Goal: Answer question/provide support: Share knowledge or assist other users

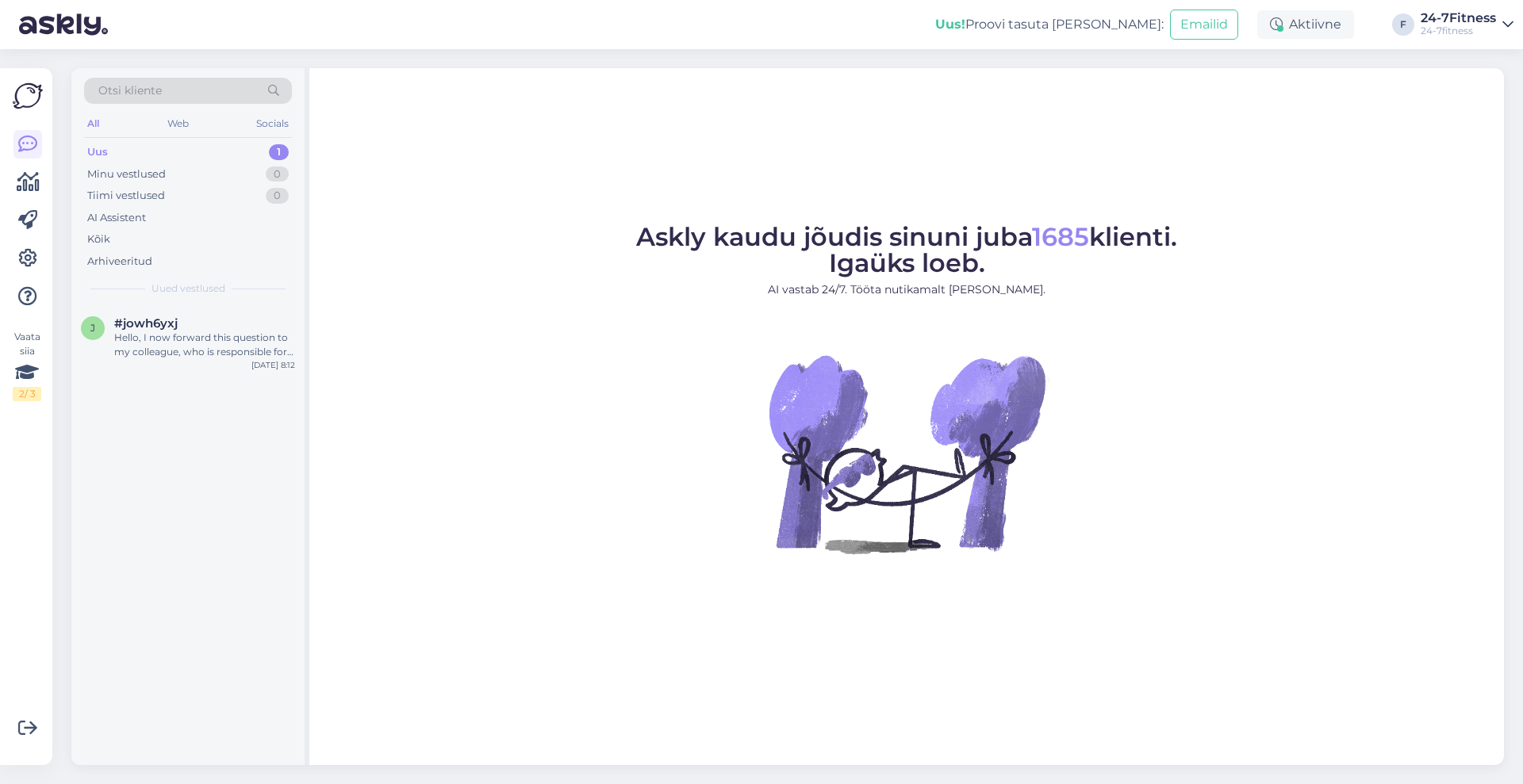
click at [126, 146] on div "Uus 1" at bounding box center [188, 152] width 208 height 22
click at [203, 344] on div "Hello, I now forward this question to my colleague, who is responsible for this…" at bounding box center [204, 344] width 181 height 28
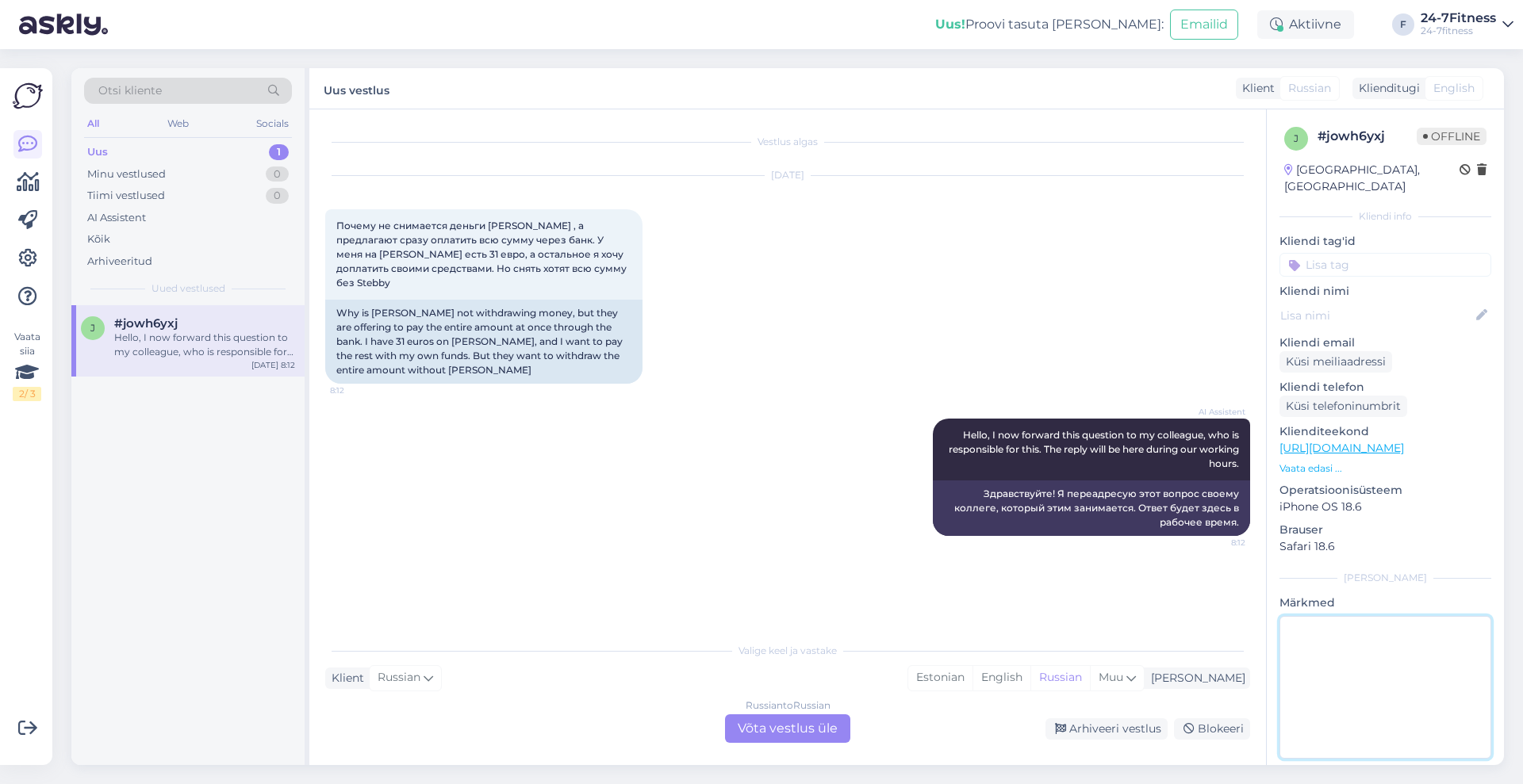
click at [1319, 660] on textarea at bounding box center [1385, 687] width 212 height 143
type textarea "Telefoni [PERSON_NAME] selgitatud."
click at [1103, 734] on div "Arhiveeri vestlus" at bounding box center [1106, 728] width 122 height 21
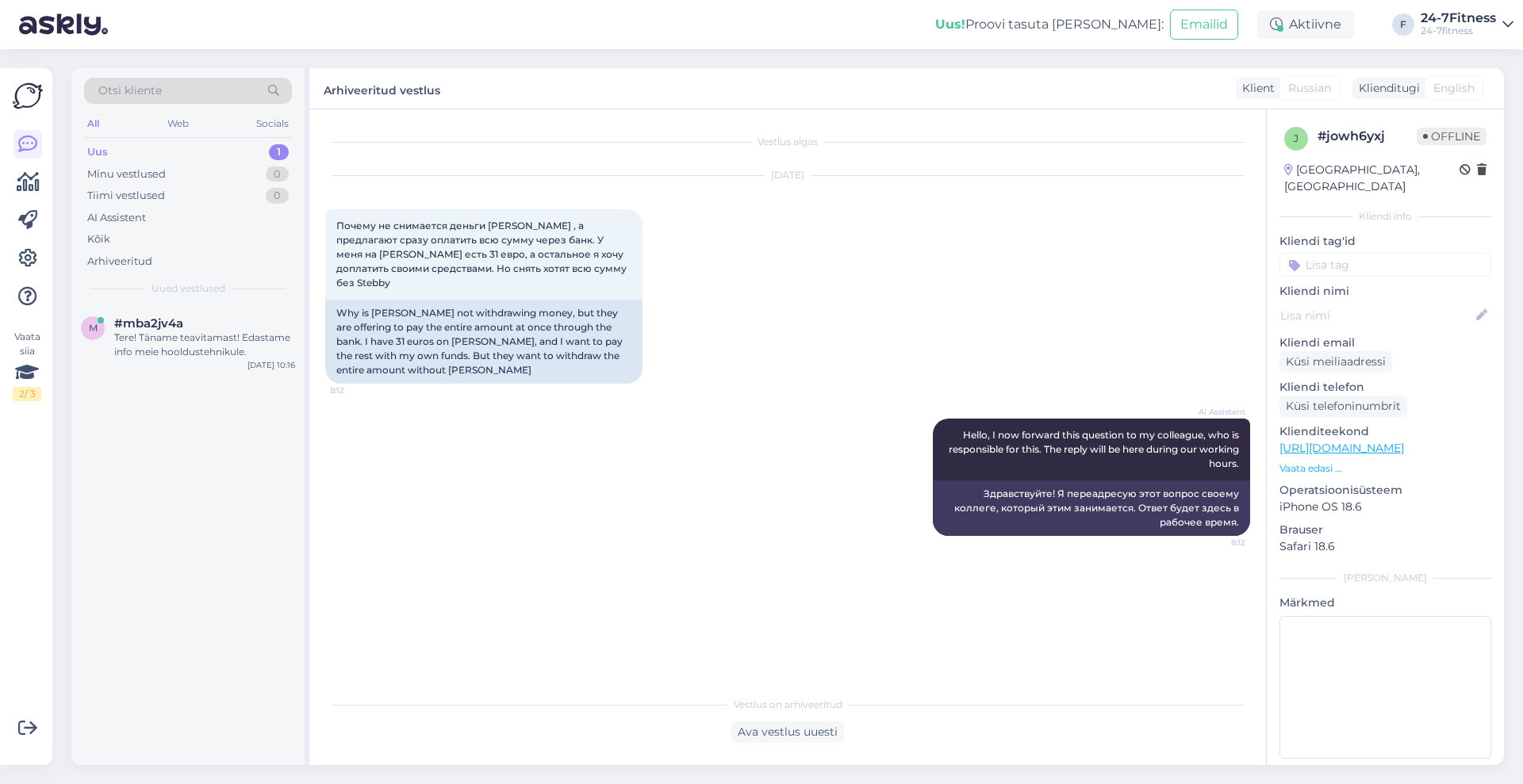
click at [144, 150] on div "Uus 1" at bounding box center [188, 152] width 208 height 22
click at [155, 328] on span "#mba2jv4a" at bounding box center [148, 323] width 69 height 15
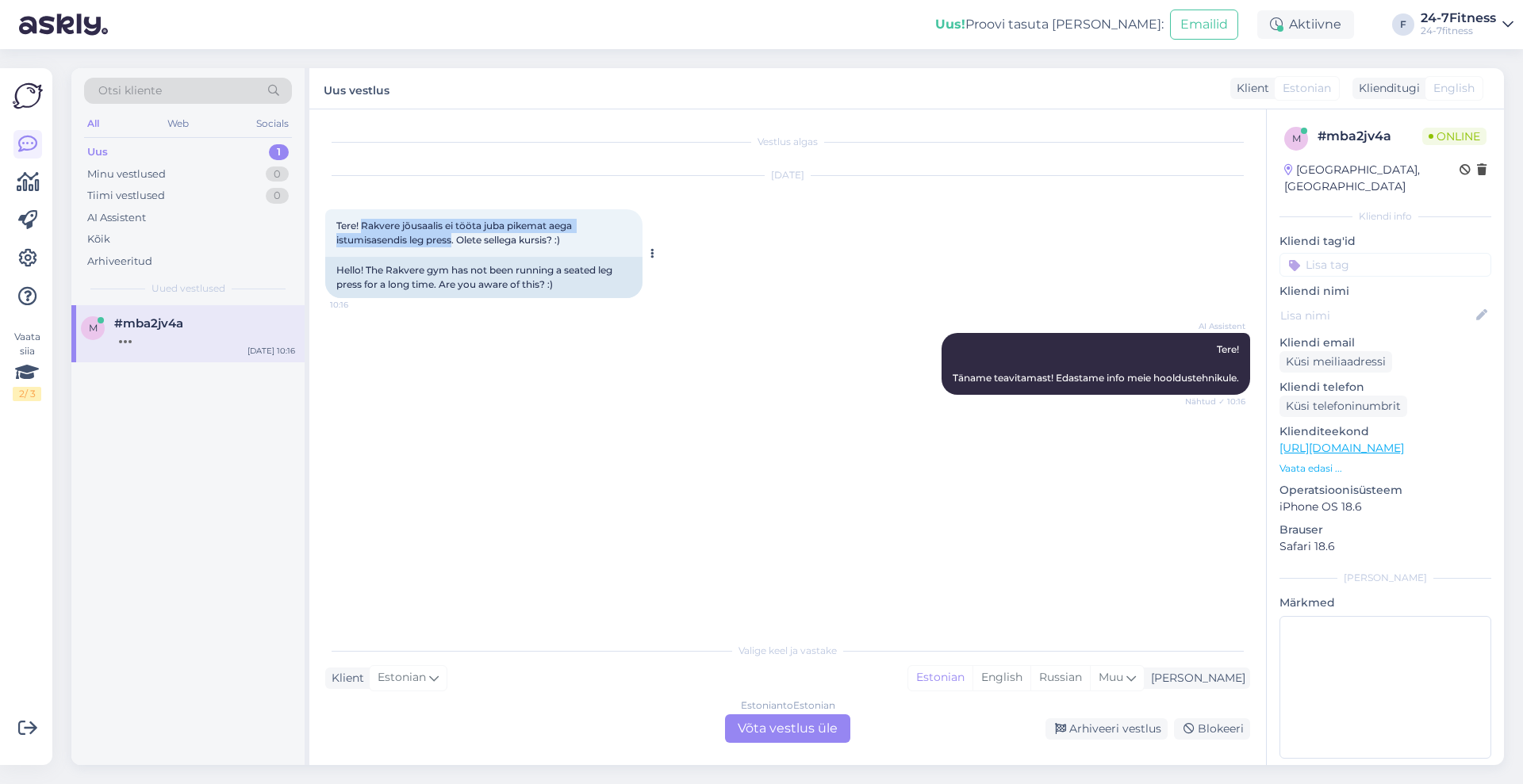
drag, startPoint x: 455, startPoint y: 234, endPoint x: 363, endPoint y: 222, distance: 92.8
click at [363, 222] on span "Tere! Rakvere jõusaalis ei tööta juba pikemat aega istumisasendis leg press. Ol…" at bounding box center [455, 233] width 238 height 27
copy span "Rakvere jõusaalis ei tööta juba pikemat aega istumisasendis leg press"
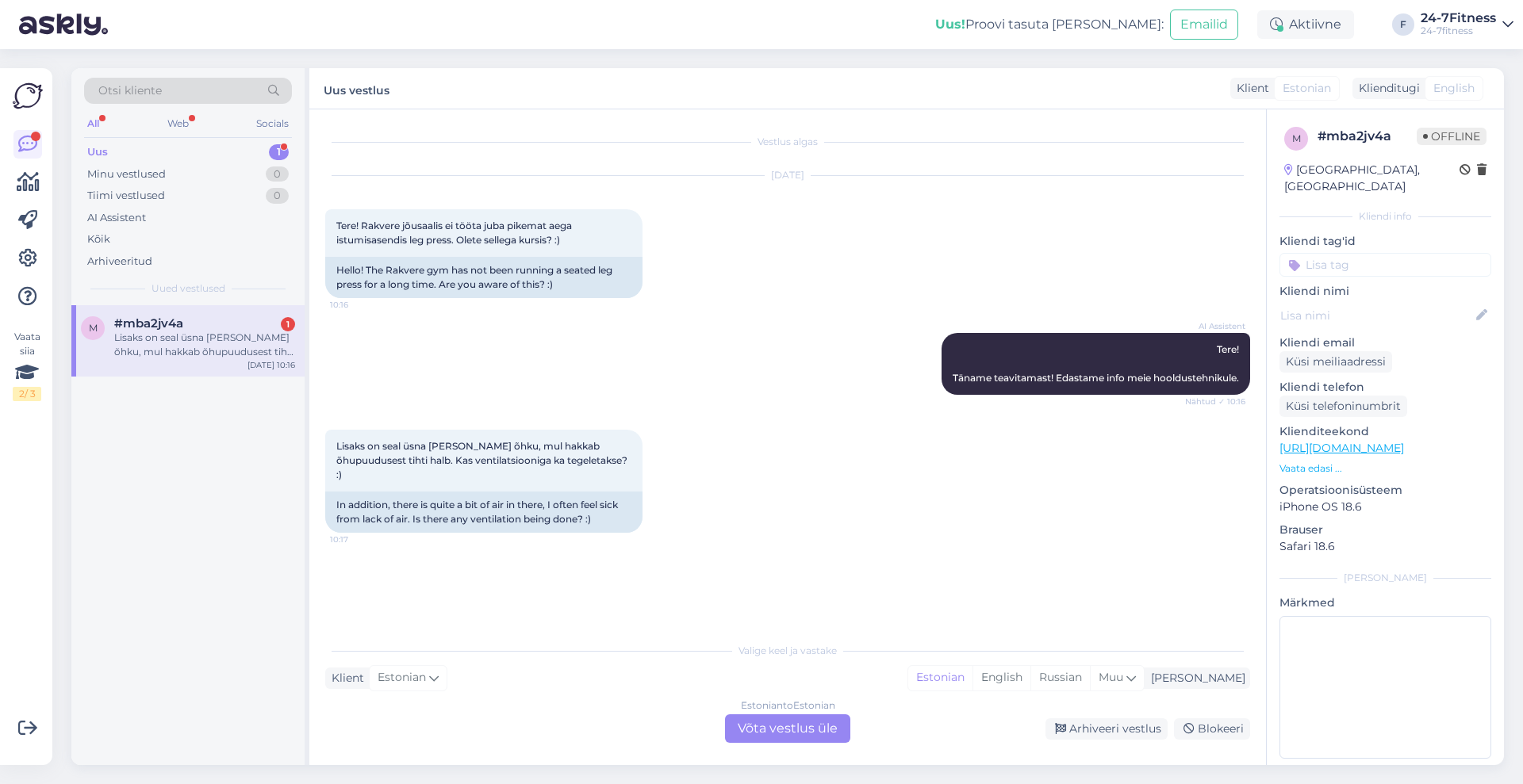
click at [802, 731] on div "Estonian to Estonian Võta vestlus üle" at bounding box center [787, 728] width 126 height 28
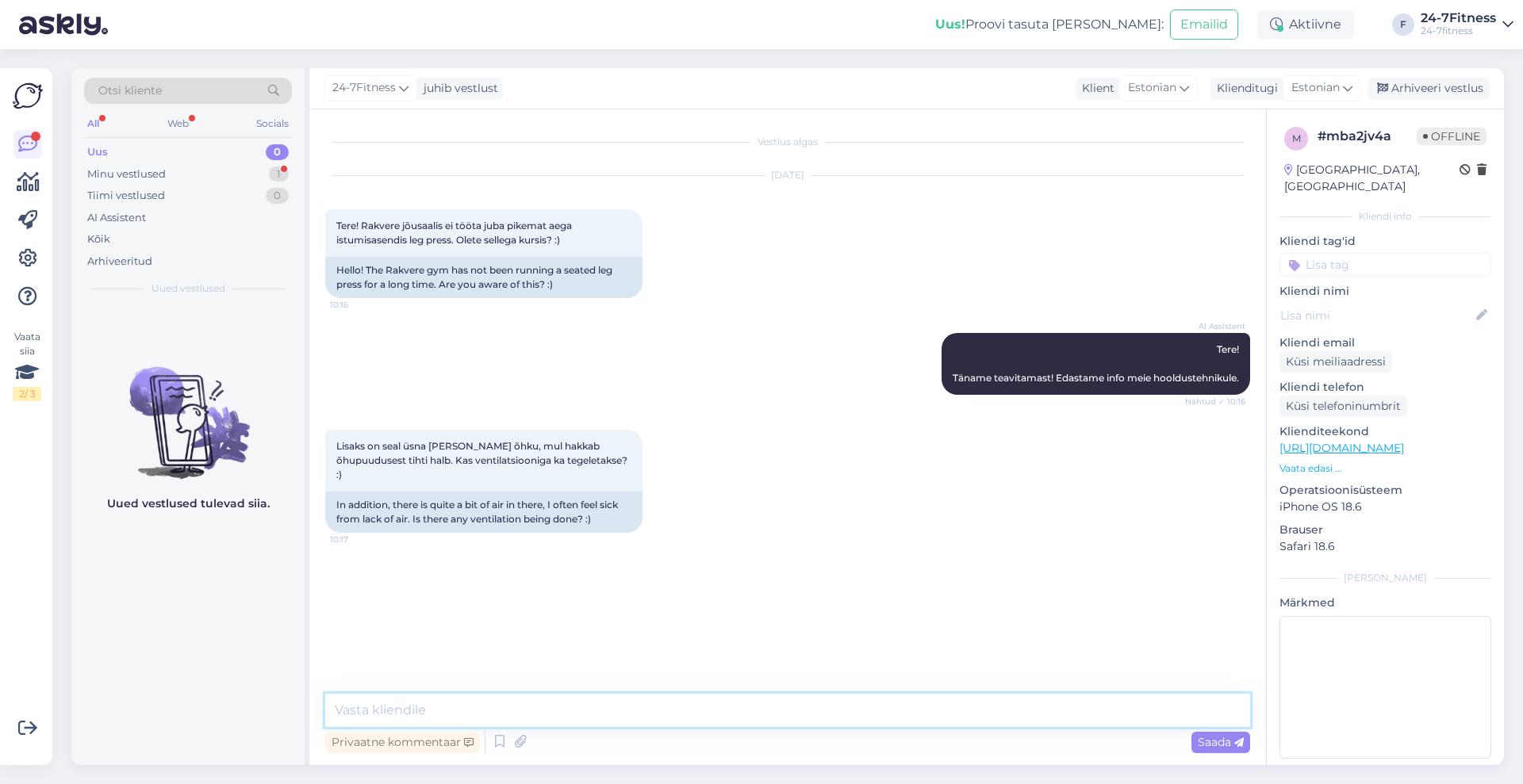
click at [751, 708] on textarea at bounding box center [787, 710] width 925 height 33
type textarea "Edastame [PERSON_NAME] info meie hooldusosakonnale."
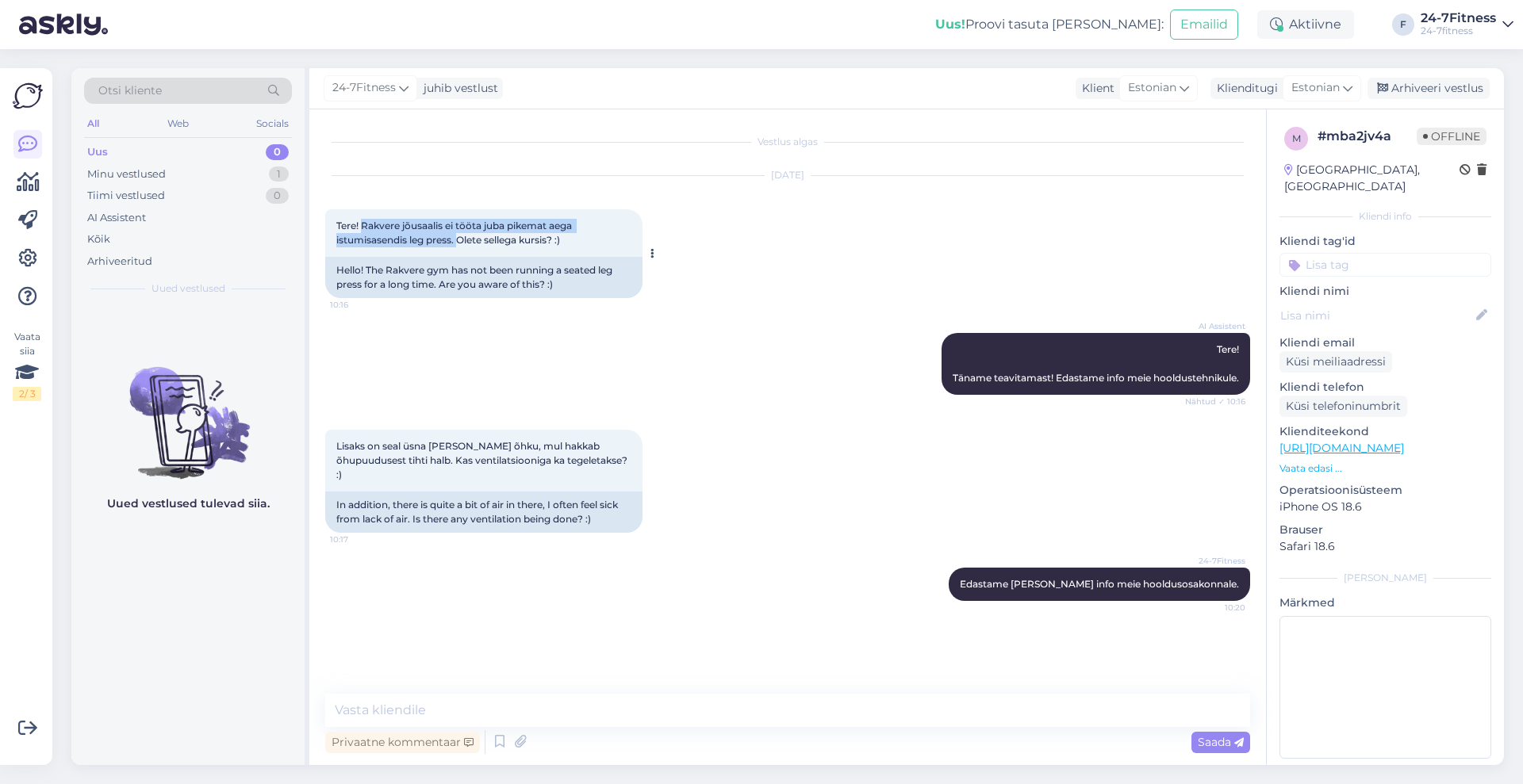
drag, startPoint x: 363, startPoint y: 221, endPoint x: 458, endPoint y: 239, distance: 96.7
click at [458, 239] on span "Tere! Rakvere jõusaalis ei tööta juba pikemat aega istumisasendis leg press. Ol…" at bounding box center [455, 233] width 238 height 27
copy span "Rakvere jõusaalis ei tööta juba pikemat aega istumisasendis leg press."
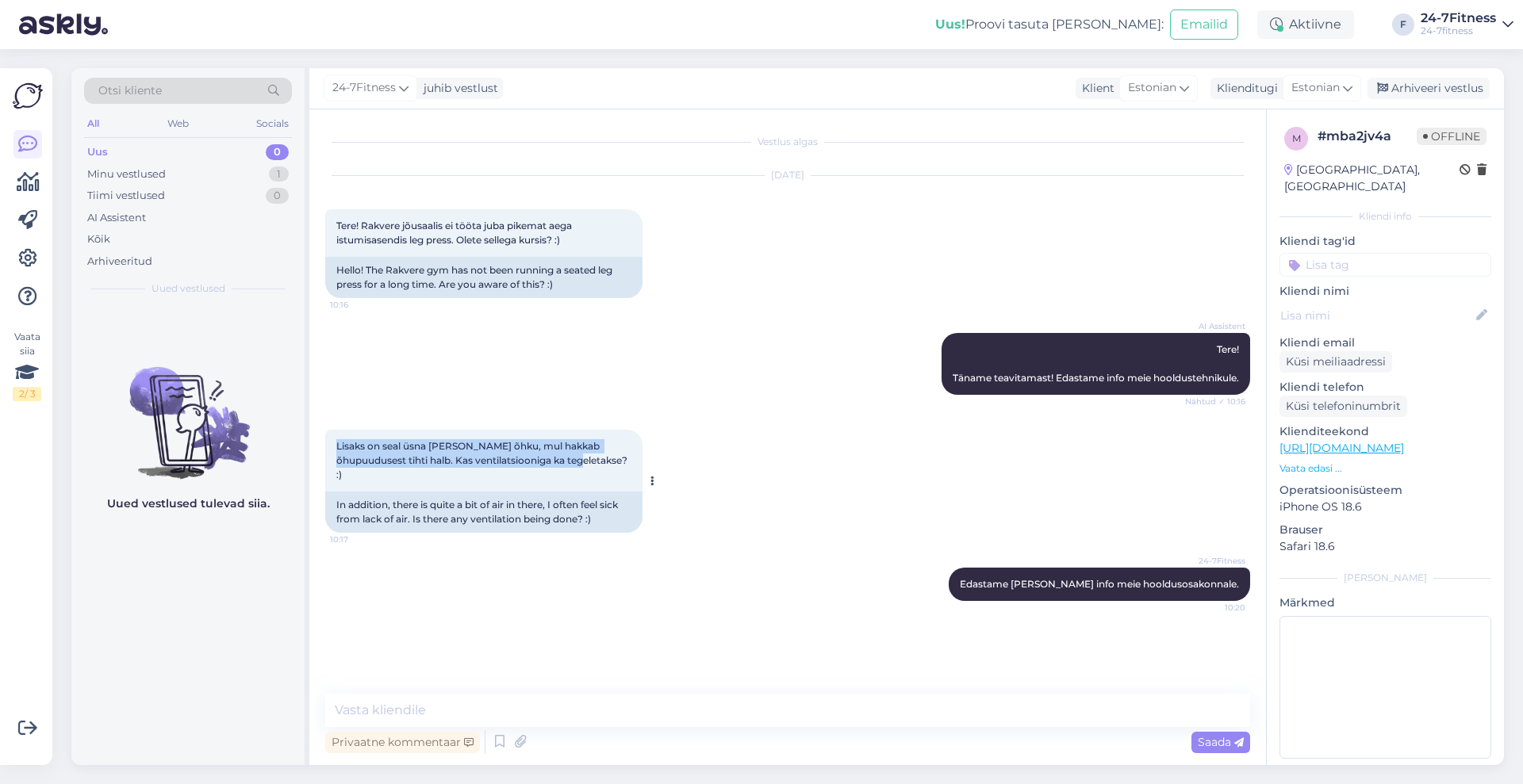
drag, startPoint x: 558, startPoint y: 460, endPoint x: 331, endPoint y: 445, distance: 227.5
click at [331, 445] on div "Lisaks on seal üsna [PERSON_NAME] õhku, mul hakkab õhupuudusest tihti halb. Kas…" at bounding box center [484, 461] width 317 height 62
copy span "Lisaks on seal üsna [PERSON_NAME] õhku, mul hakkab õhupuudusest tihti halb. Kas…"
click at [188, 176] on div "Minu vestlused 1" at bounding box center [188, 174] width 208 height 22
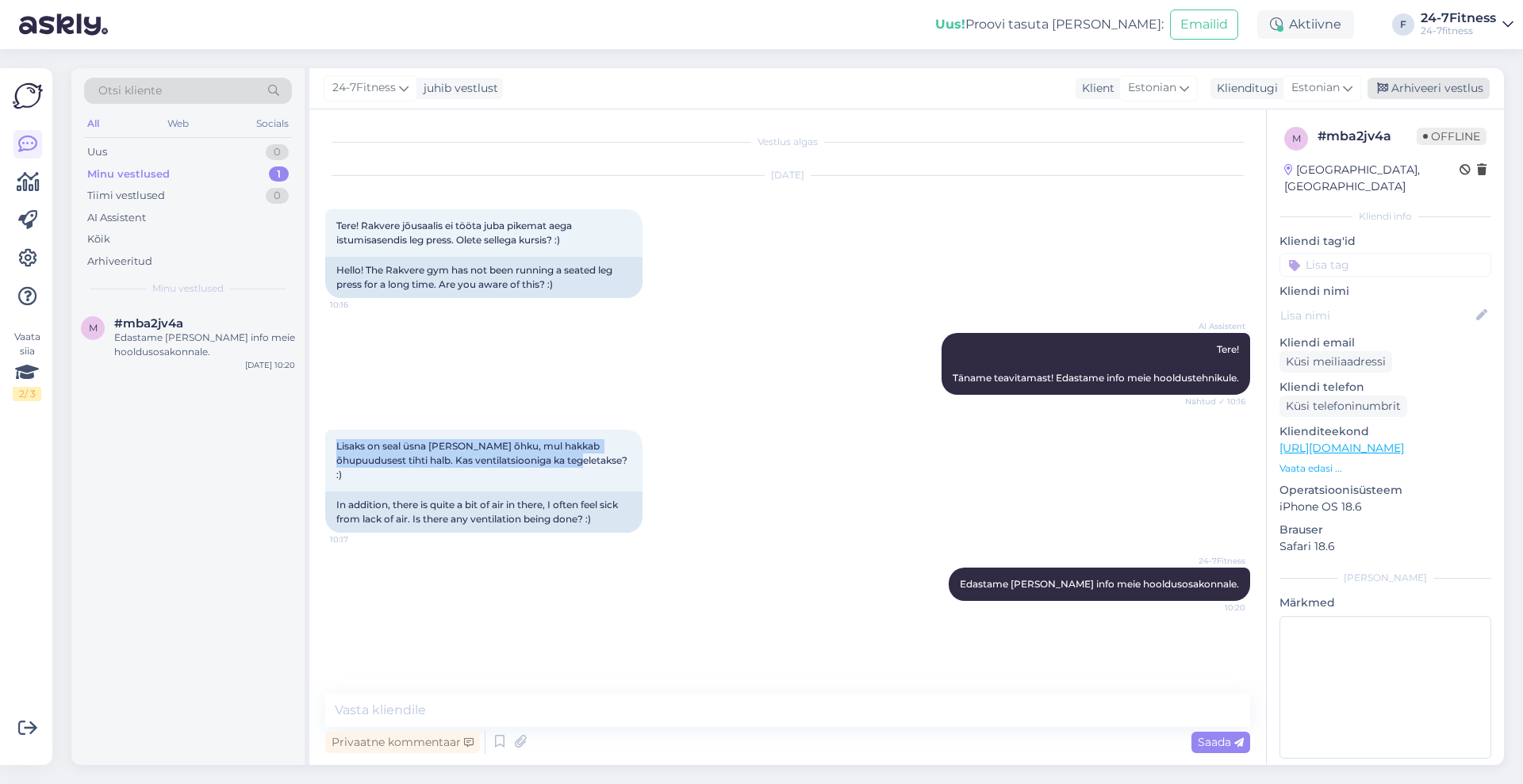
click at [1435, 92] on div "Arhiveeri vestlus" at bounding box center [1428, 88] width 122 height 21
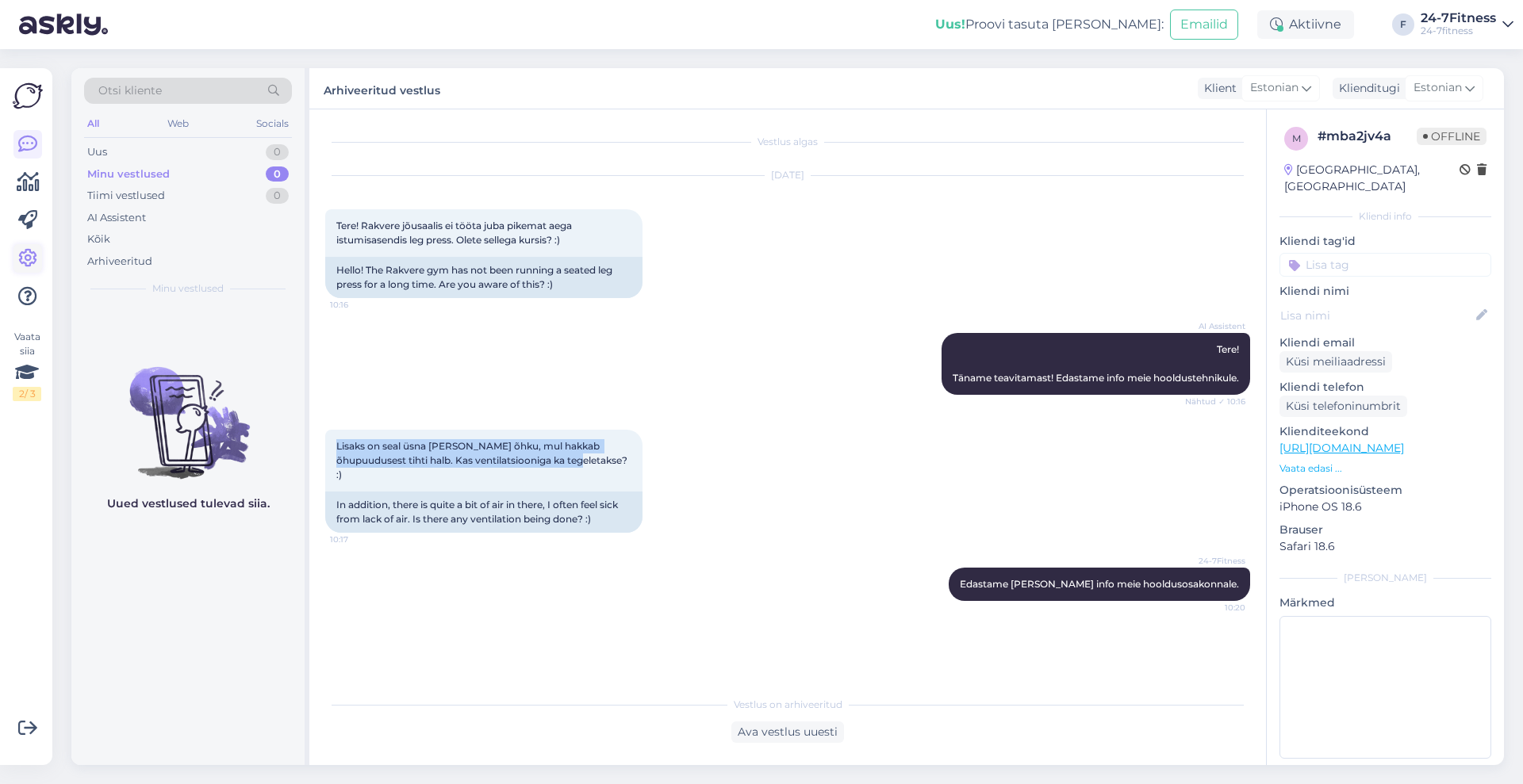
click at [27, 256] on icon at bounding box center [27, 258] width 19 height 19
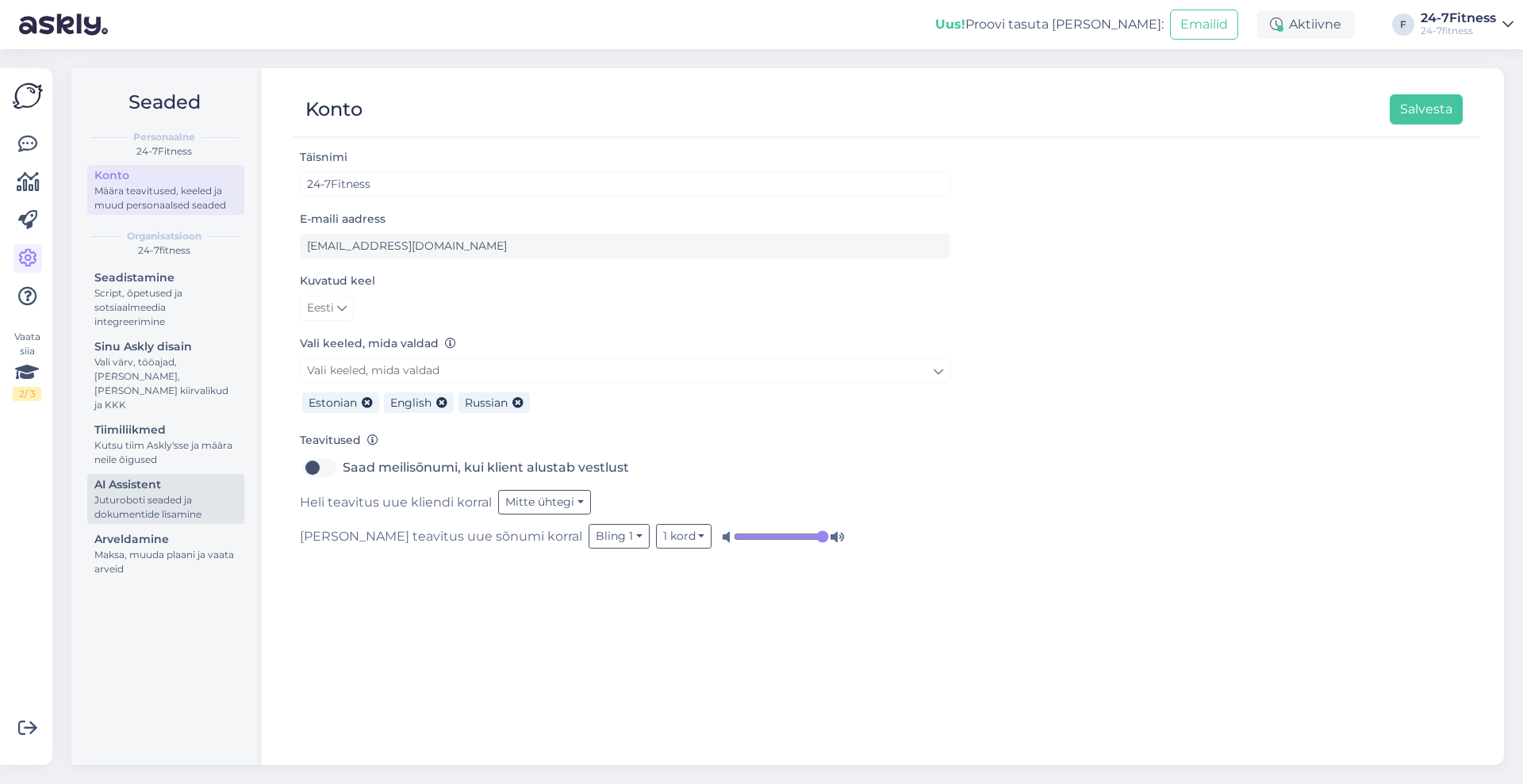
click at [161, 493] on div "Juturoboti seaded ja dokumentide lisamine" at bounding box center [166, 506] width 143 height 28
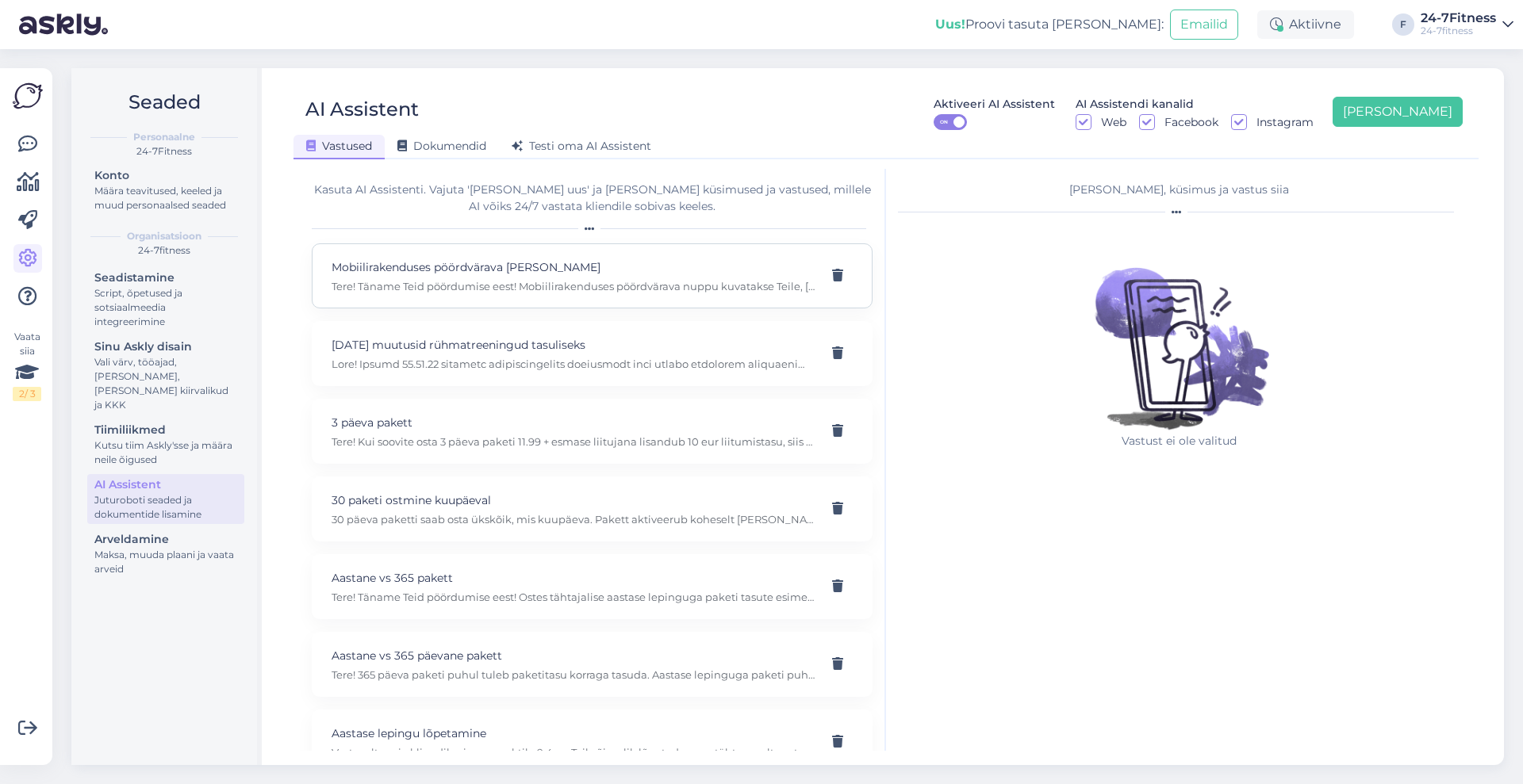
click at [537, 274] on p "Mobiilirakenduses pöördvärava [PERSON_NAME]" at bounding box center [573, 267] width 483 height 17
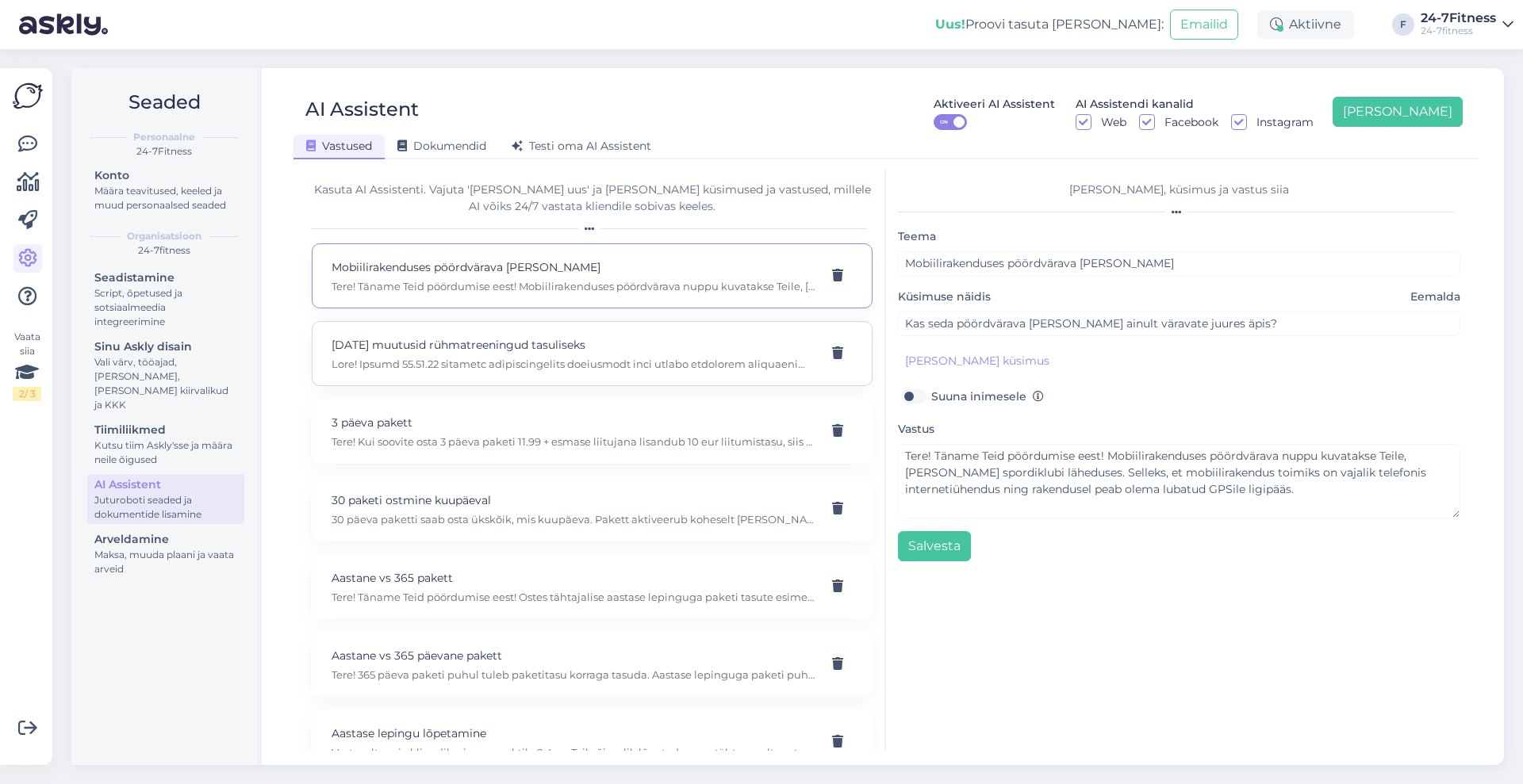
click at [543, 372] on div "[DATE] muutusid rühmatreeningud tasuliseks" at bounding box center [592, 354] width 561 height 65
type input "[DATE] muutusid rühmatreeningud tasuliseks"
type input "Kui mul on leping juulini siis [PERSON_NAME] äpis näitab mulle, et pean uue lep…"
type textarea "Lore! Ipsumd 70.95.45 sitametc adipiscingelits doeiusmodt inci utlabo etdolorem…"
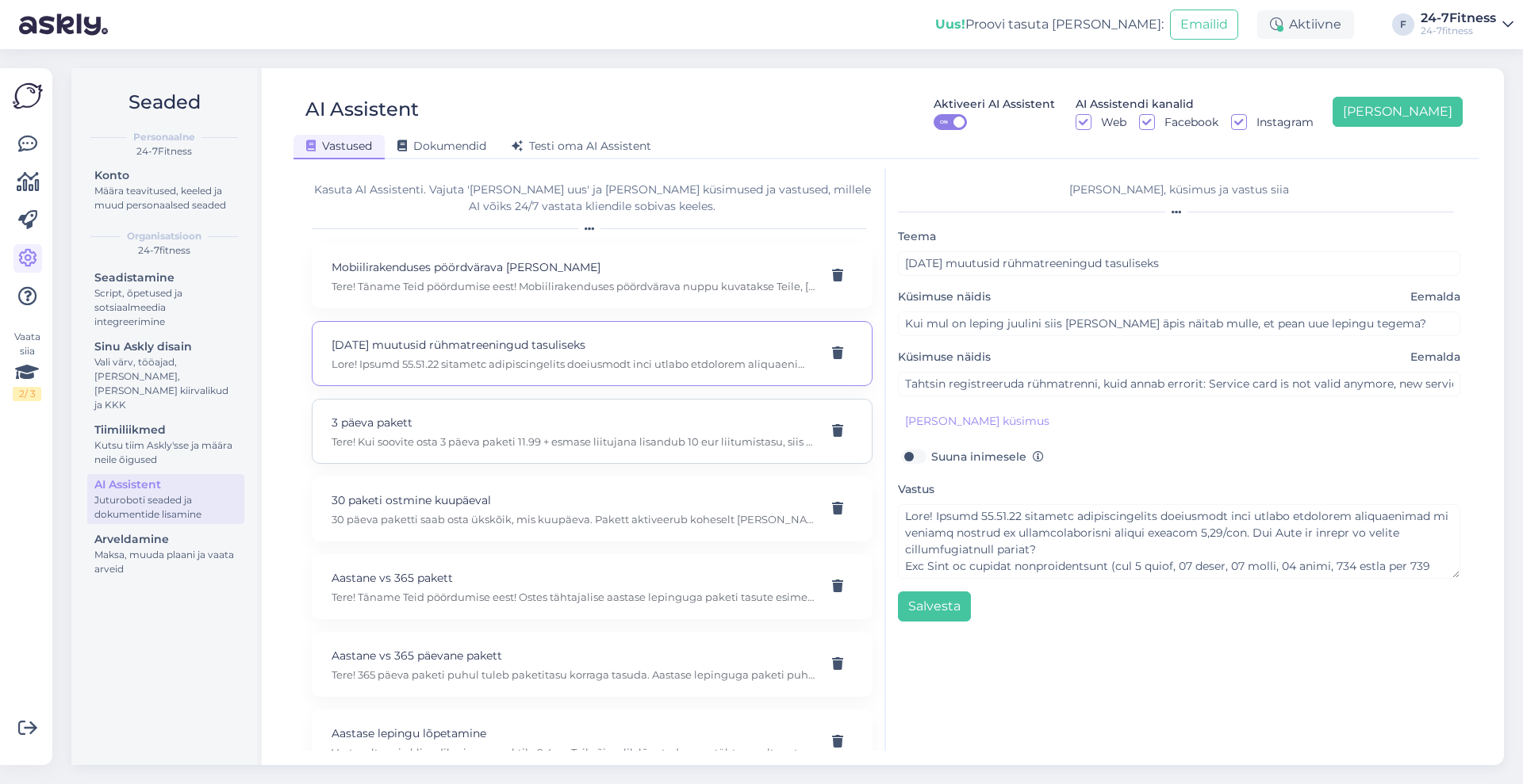
click at [552, 420] on p "3 päeva pakett" at bounding box center [573, 422] width 483 height 17
type input "3 päeva pakett"
type input "Soovin osta 3 päeva paketti ja osaleda rühmatrenningutes. Kas selleks on vaja v…"
type textarea "Tere! Kui soovite osta 3 päeva paketi 11.99 + esmase liitujana lisandub 10 eur …"
type input "kui palju pean siis maksma 3 päeva eest, kui soovin ka rühmatreeningutes osaleda"
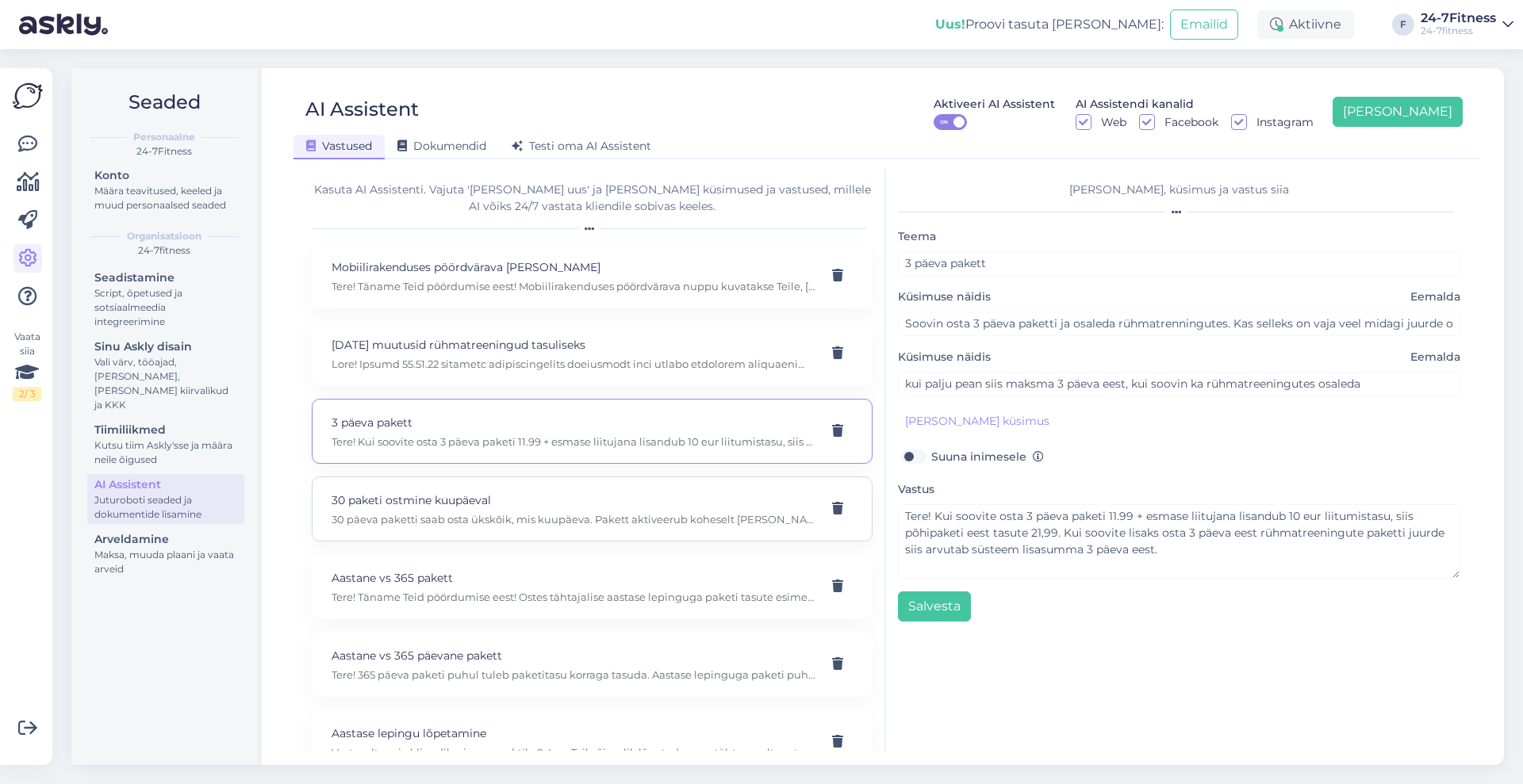
click at [573, 492] on p "30 paketi ostmine kuupäeval" at bounding box center [573, 500] width 483 height 17
type input "30 paketi ostmine kuupäeval"
type input "Kas kuutellimust saab osta ainult kuu 1. kuni 30. kuupäevani? Või saab [PERSON_…"
type textarea "30 päeva paketti saab osta ükskõik, mis kuupäeva. Pakett aktiveerub koheselt [P…"
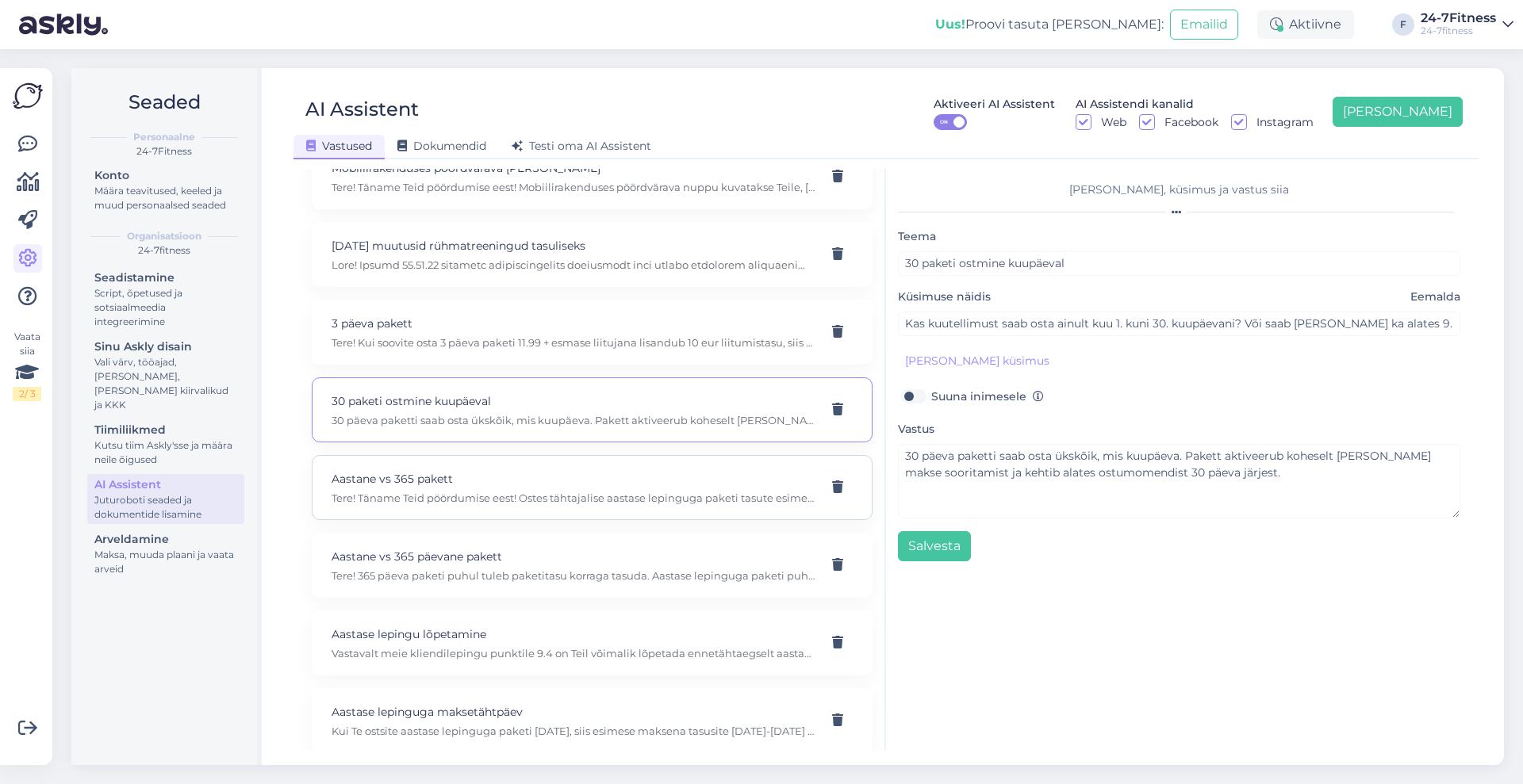
click at [575, 485] on p "Aastane vs 365 pakett" at bounding box center [573, 478] width 483 height 17
type input "Aastane vs 365 pakett"
type input "mis [PERSON_NAME] on 20€ kuus maksval aastapaketil ja aastapaketil?"
type textarea "Tere! Täname Teid pöördumise eest! Ostes tähtajalise aastase lepinguga paketi t…"
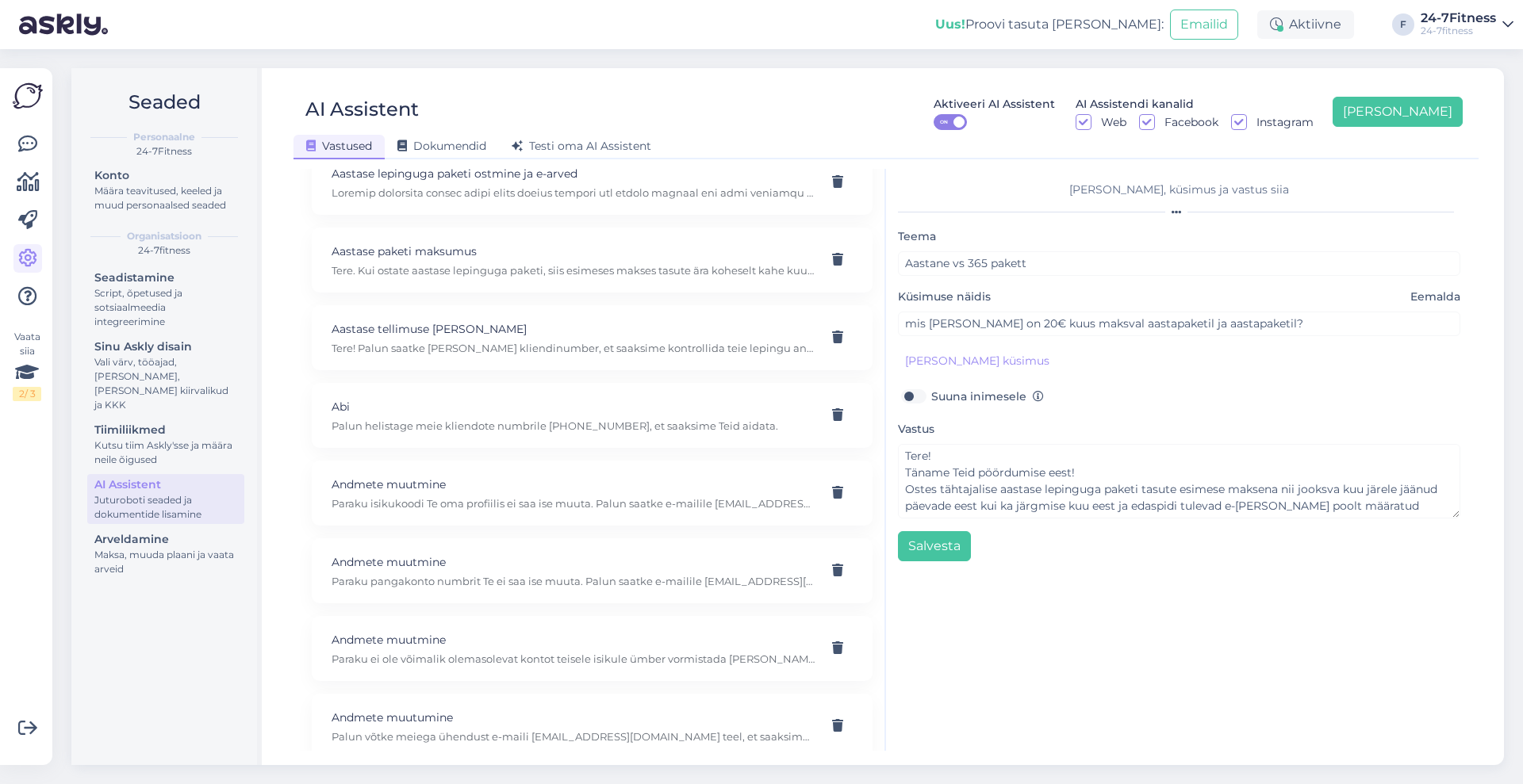
scroll to position [892, 0]
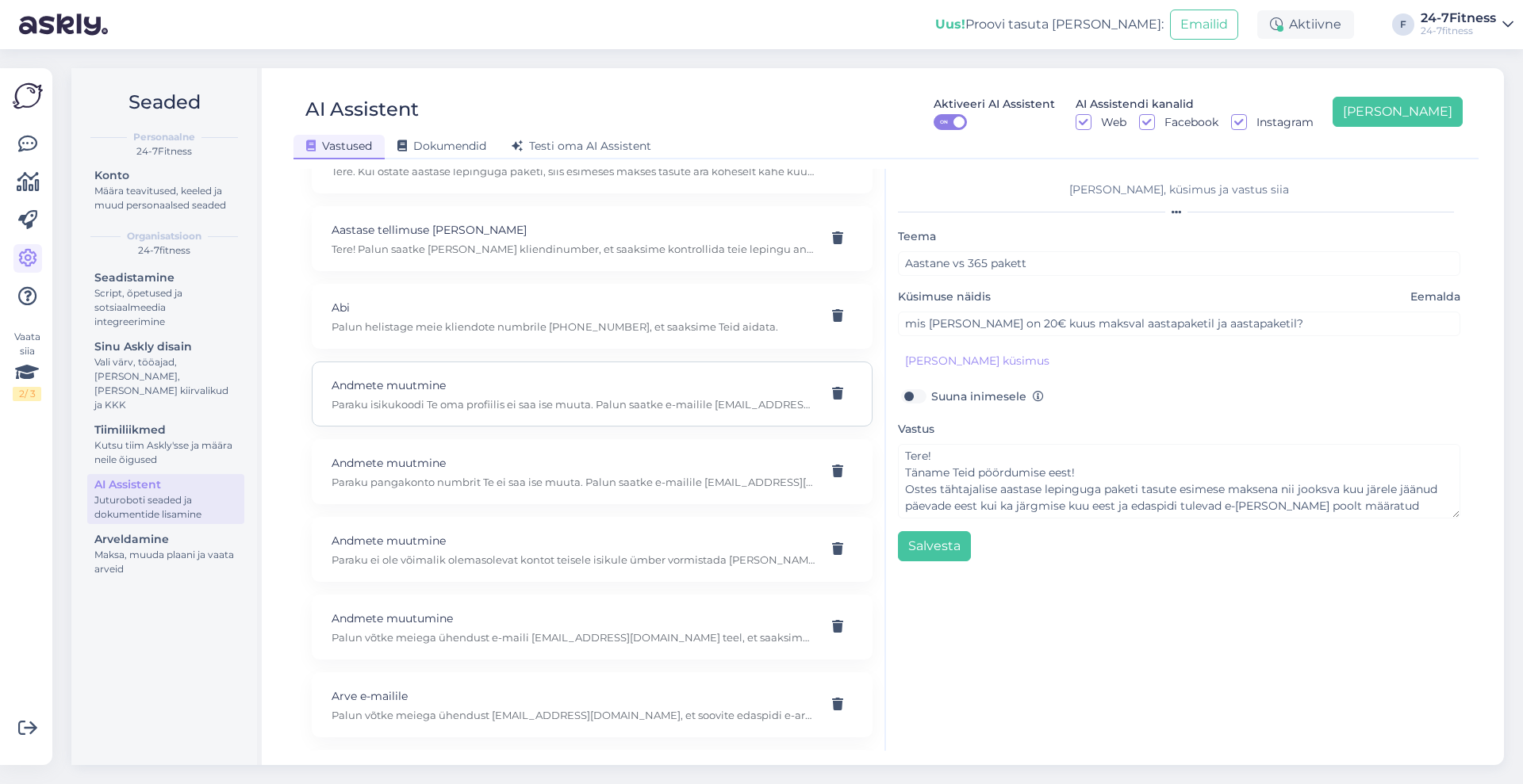
click at [607, 404] on p "Paraku isikukoodi Te oma profiilis ei saa ise muuta. Palun saatke e-mailile [EM…" at bounding box center [573, 405] width 483 height 15
type input "Andmete muutmine"
type input "[PERSON_NAME] andmetesse lisanud vale isikukoodi. Kuidas saan muuta oma isikuko…"
type textarea "Paraku isikukoodi Te oma profiilis ei saa ise muuta. Palun saatke e-mailile [EM…"
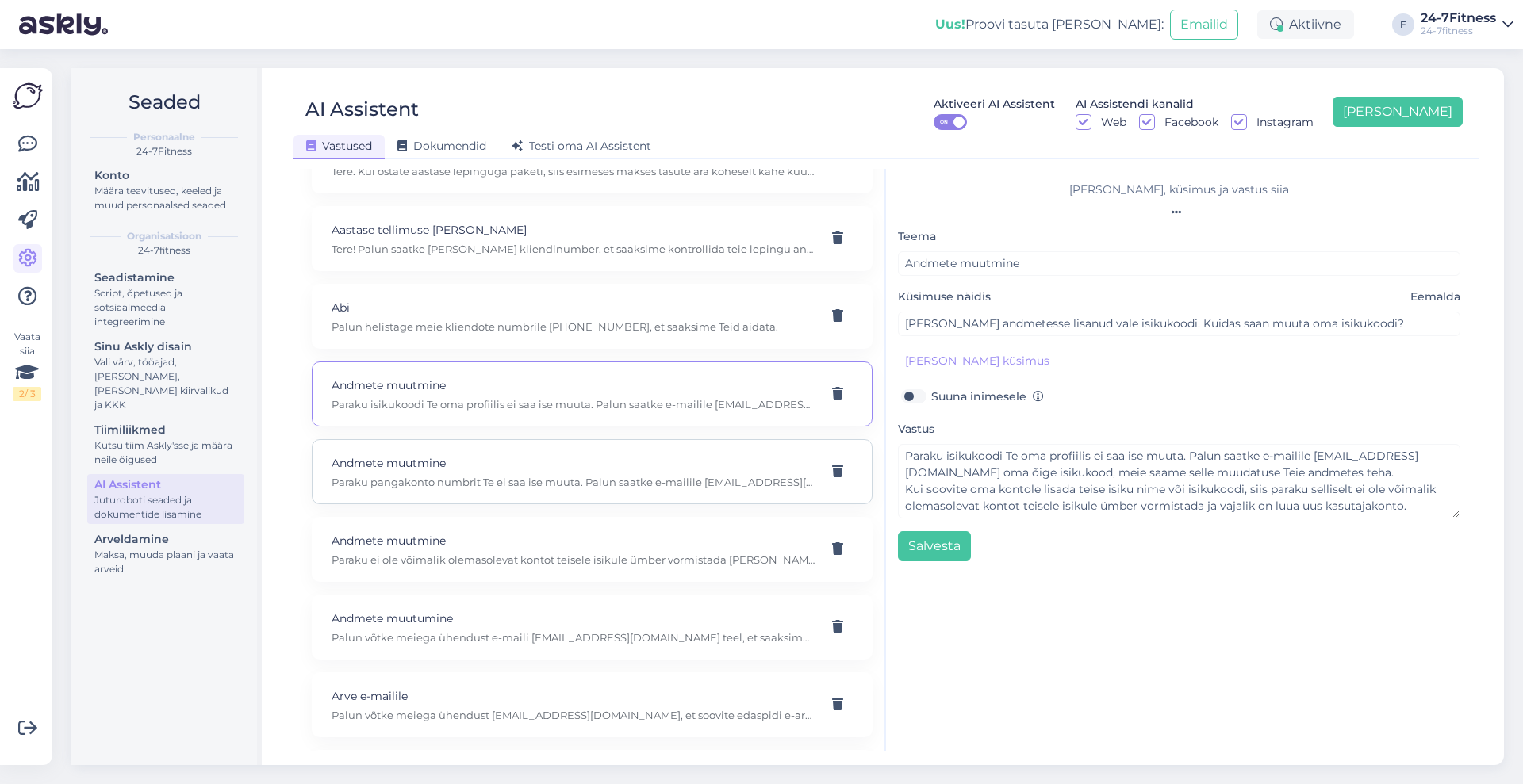
click at [404, 476] on p "Paraku pangakonto numbrit Te ei saa ise muuta. Palun saatke e-mailile [EMAIL_AD…" at bounding box center [573, 482] width 483 height 15
type input "Kuidas saan muuta oma pangakonto numbrit?"
type textarea "Paraku pangakonto numbrit Te ei saa ise muuta. Palun saatke e-mailile [EMAIL_AD…"
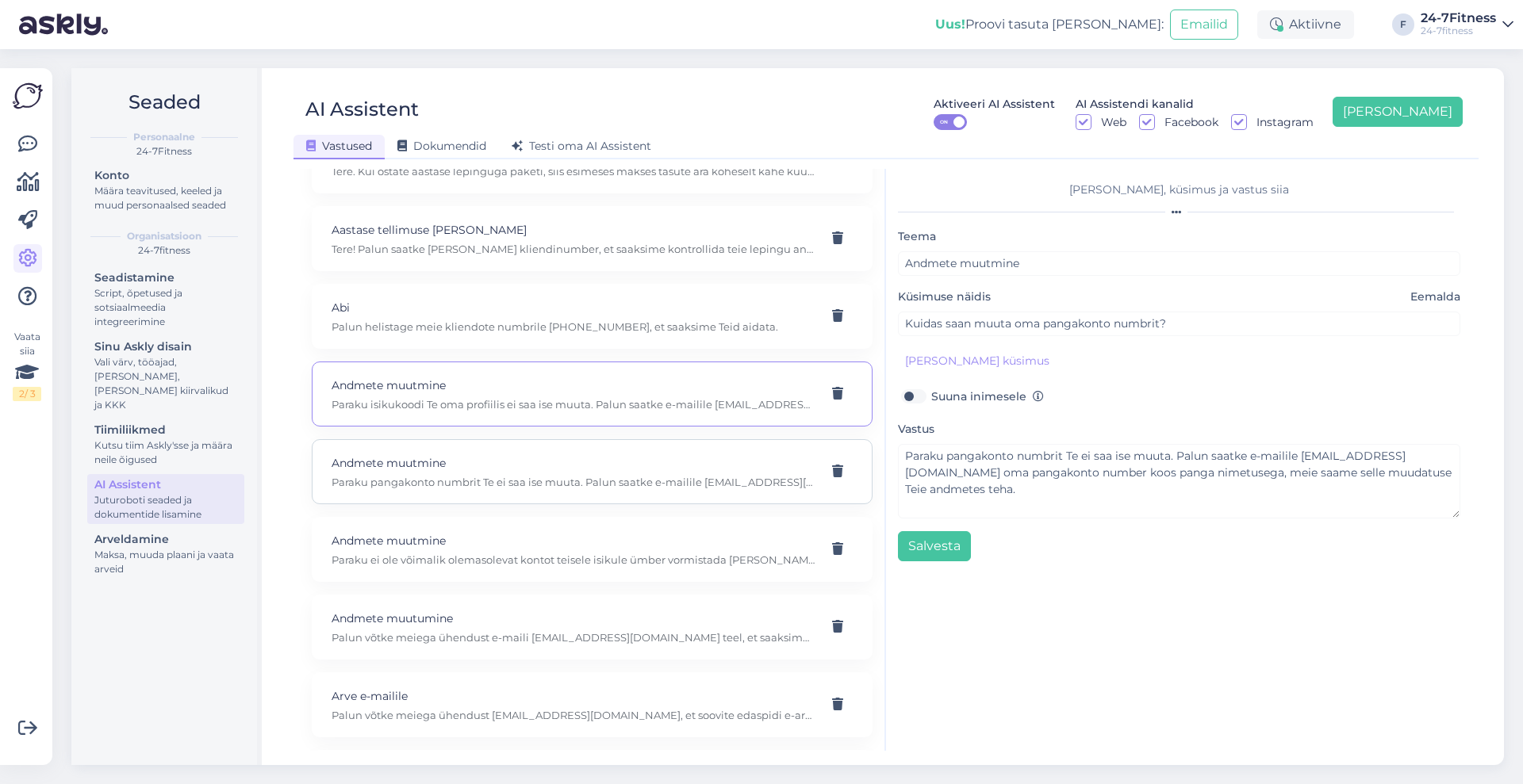
scroll to position [0, 0]
click at [439, 557] on p "Paraku ei ole võimalik olemasolevat kontot teisele isikule ümber vormistada [PE…" at bounding box center [573, 560] width 483 height 15
type input "Kuidas saan [PERSON_NAME] isiku ära muuta?"
type textarea "Paraku ei ole võimalik olemasolevat kontot teisele isikule ümber vormistada [PE…"
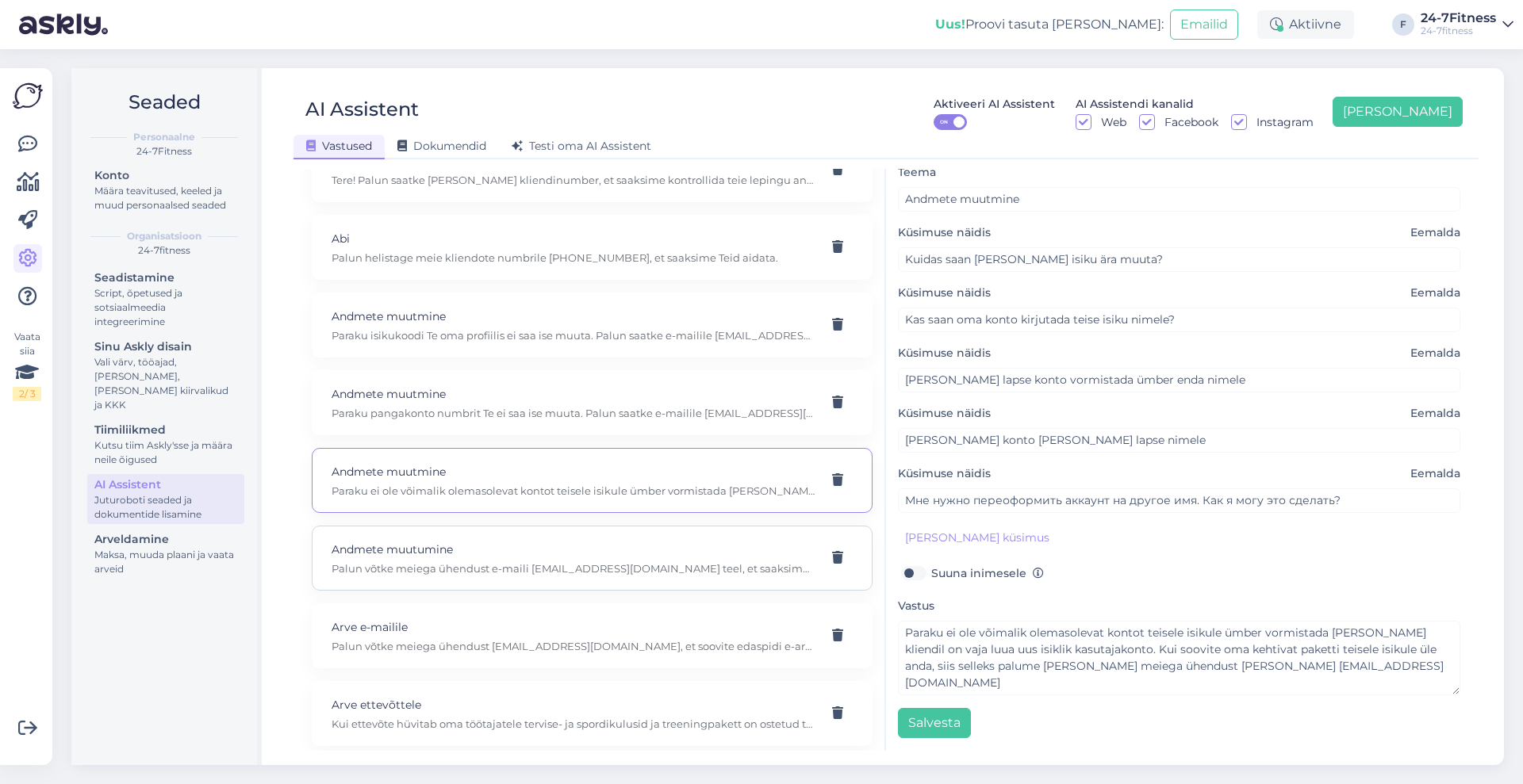
scroll to position [991, 0]
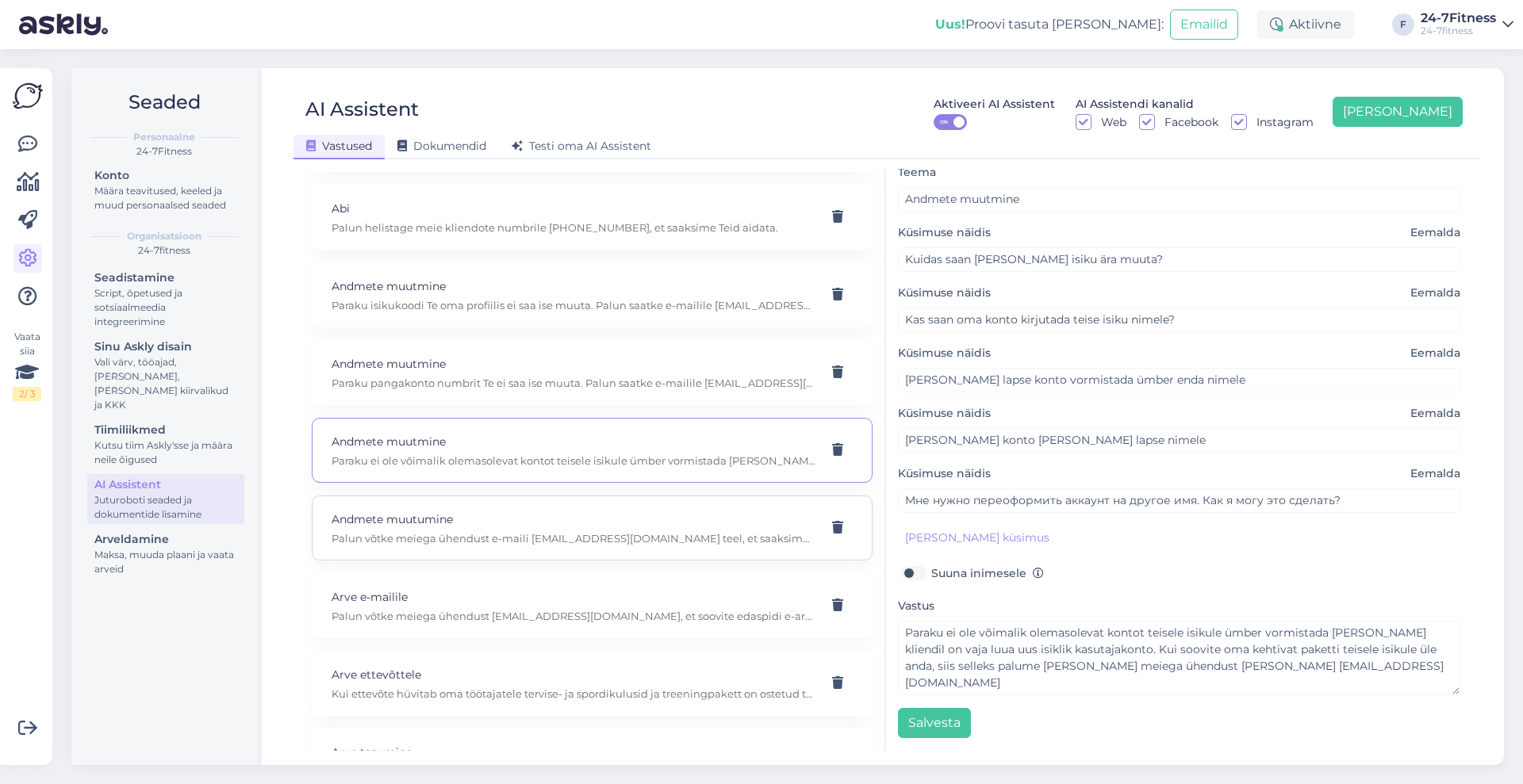
click at [637, 545] on div "Andmete muutumine Palun võtke meiega ühendust e-maili [EMAIL_ADDRESS][DOMAIN_NA…" at bounding box center [592, 528] width 561 height 65
type input "Andmete muutumine"
type input "Minu pangakonto on muutunud"
type textarea "Palun võtke meiega ühendust e-maili [EMAIL_ADDRESS][DOMAIN_NAME] teel, et saaks…"
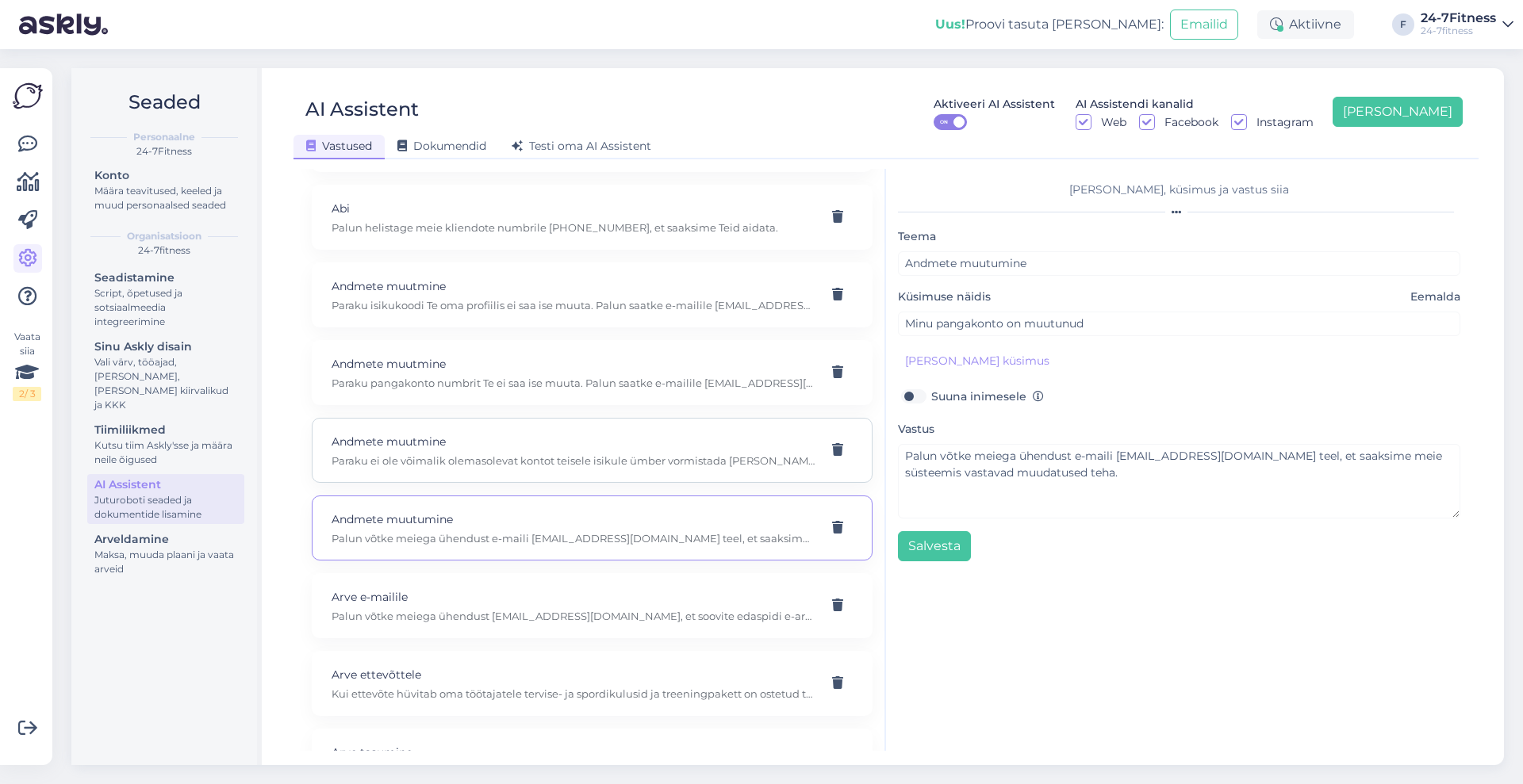
click at [611, 429] on div "Andmete muutmine Paraku ei ole võimalik olemasolevat kontot teisele isikule ümb…" at bounding box center [592, 450] width 561 height 65
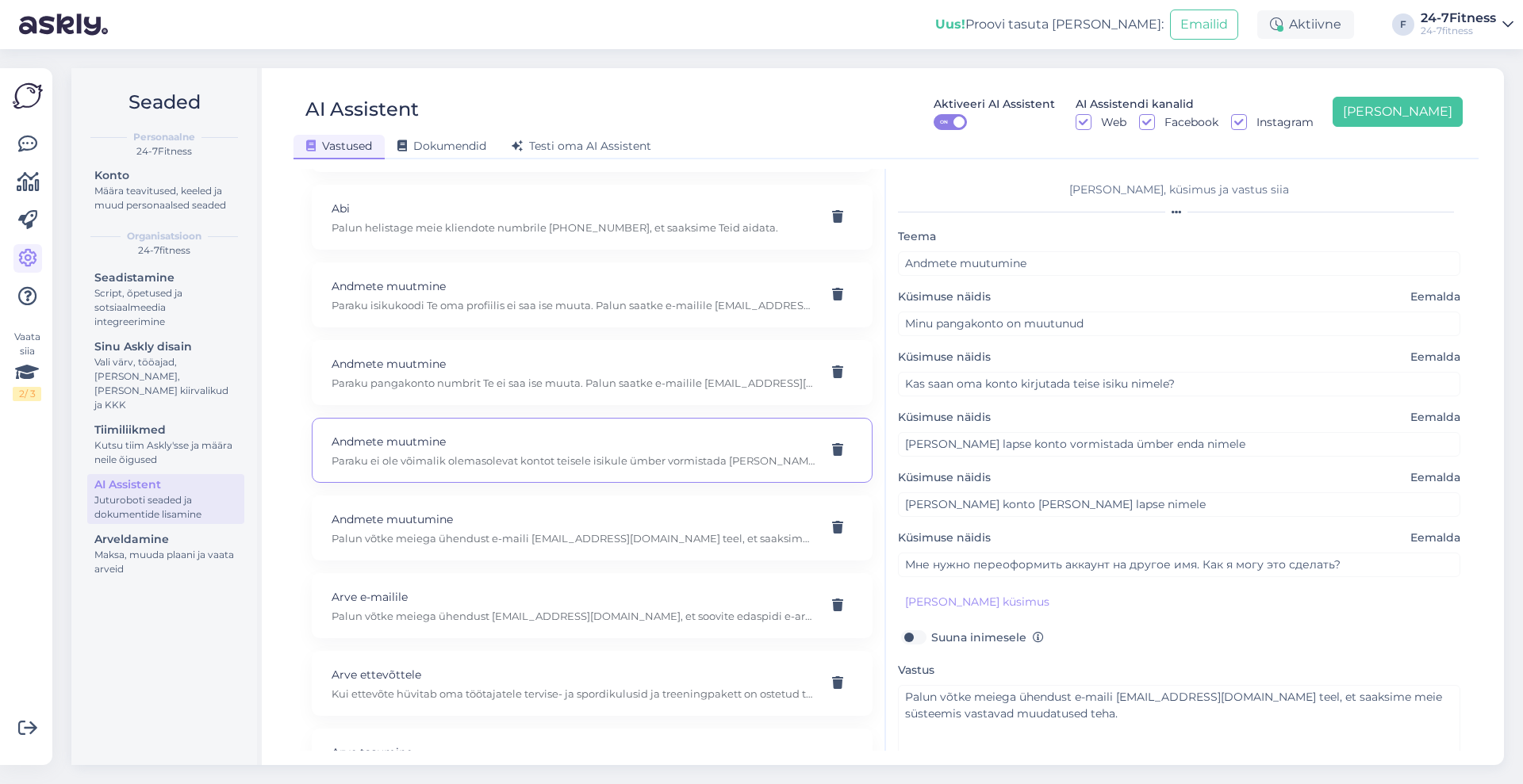
type input "Andmete muutmine"
type input "Kuidas saan [PERSON_NAME] isiku ära muuta?"
type textarea "Paraku ei ole võimalik olemasolevat kontot teisele isikule ümber vormistada [PE…"
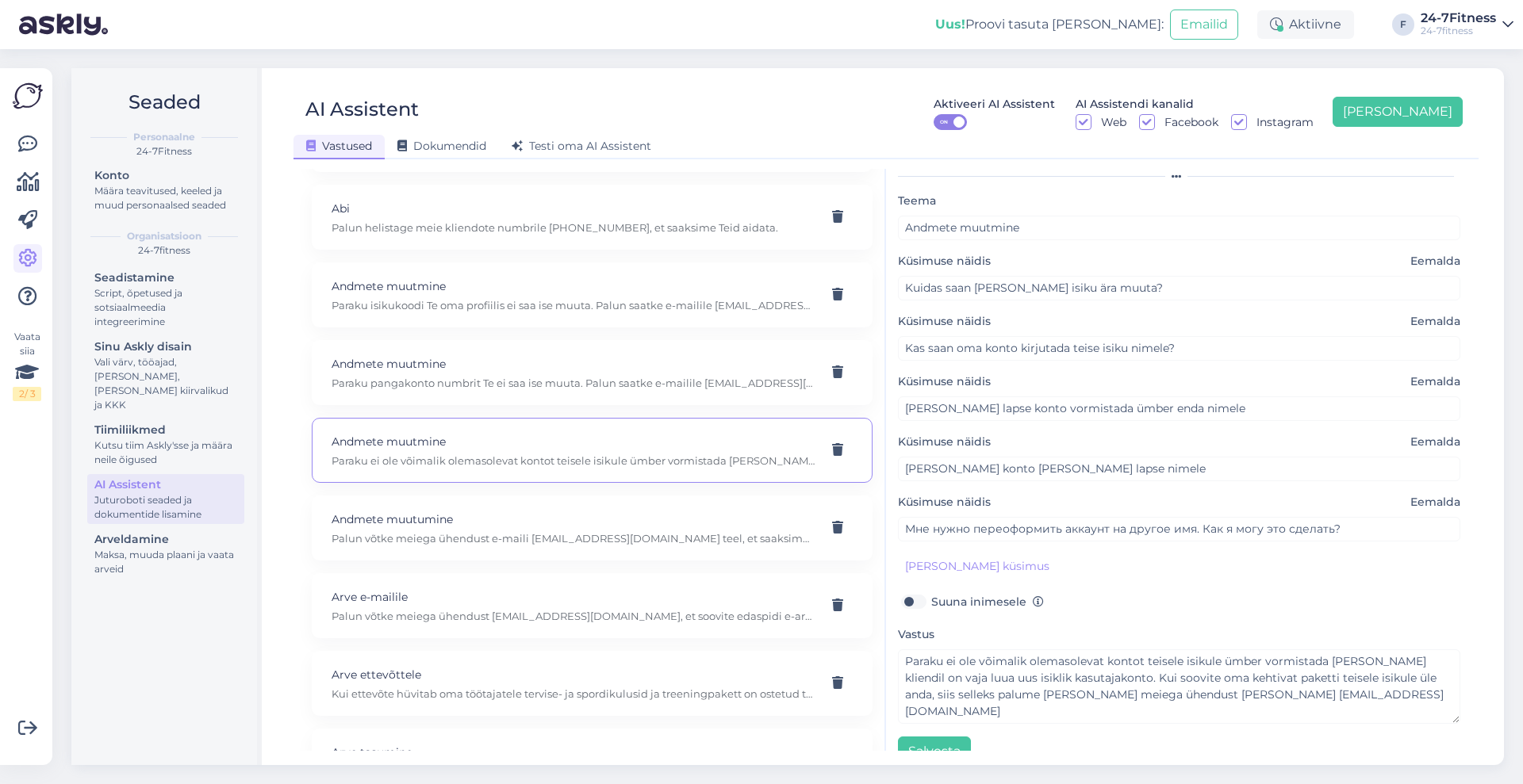
scroll to position [64, 0]
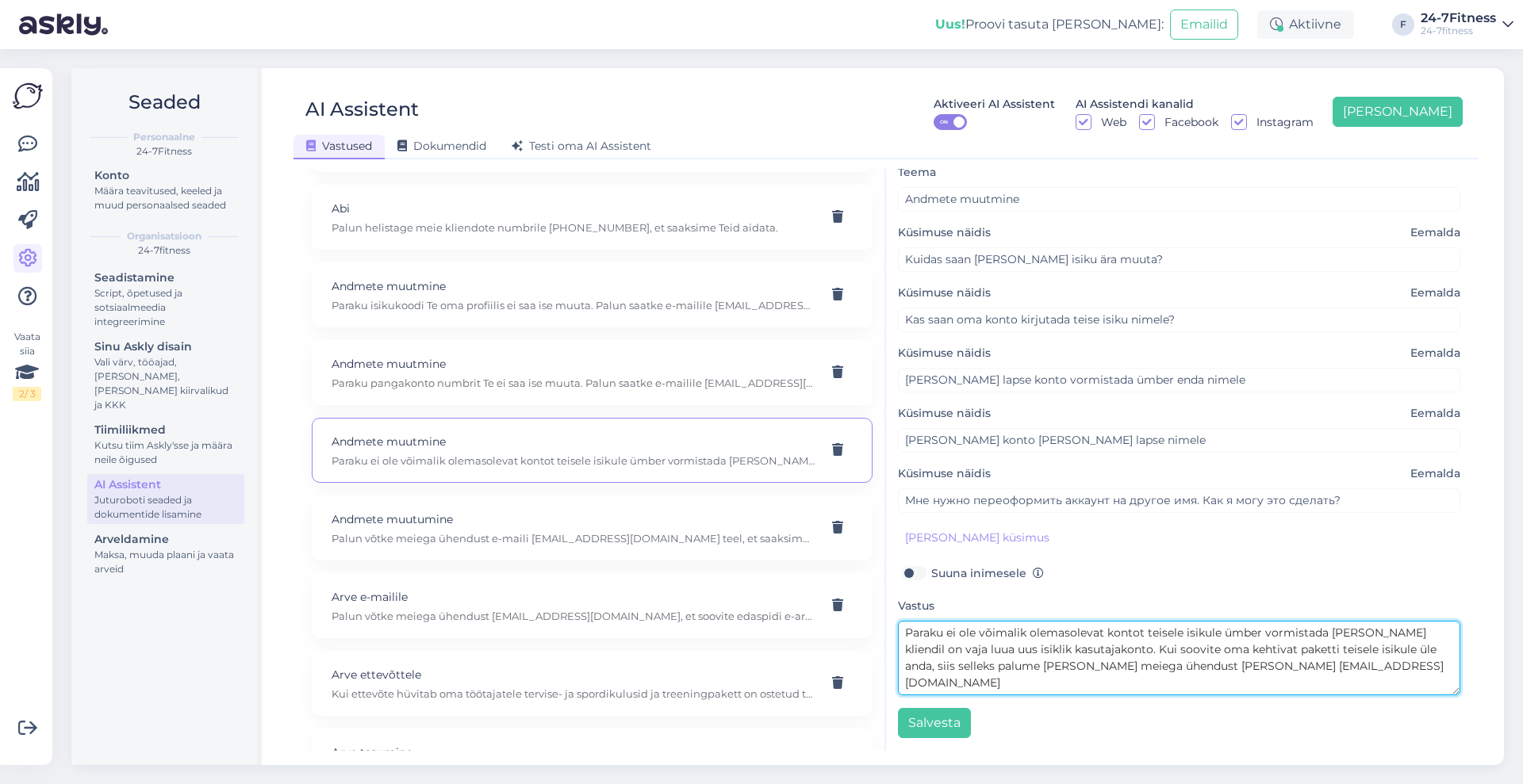
drag, startPoint x: 906, startPoint y: 630, endPoint x: 1095, endPoint y: 648, distance: 189.9
click at [1095, 648] on textarea "Paraku ei ole võimalik olemasolevat kontot teisele isikule ümber vormistada [PE…" at bounding box center [1179, 658] width 563 height 74
